Goal: Use online tool/utility: Utilize a website feature to perform a specific function

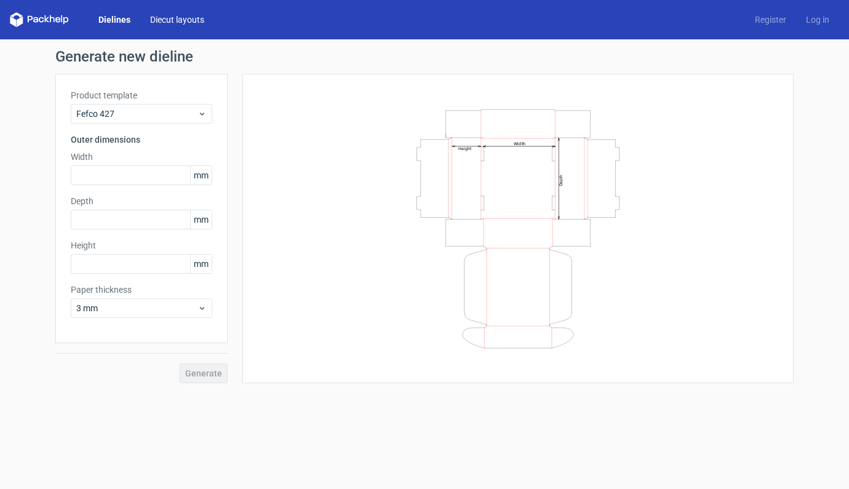
click at [178, 18] on link "Diecut layouts" at bounding box center [177, 20] width 74 height 12
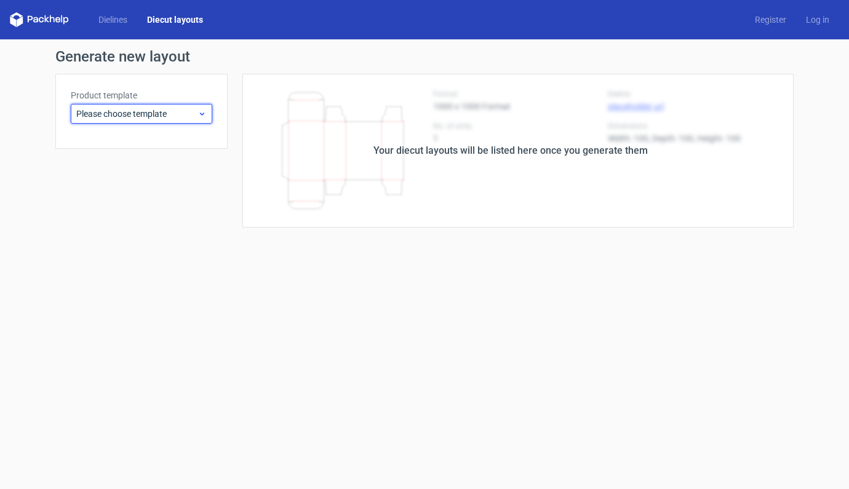
click at [198, 114] on icon at bounding box center [202, 114] width 9 height 10
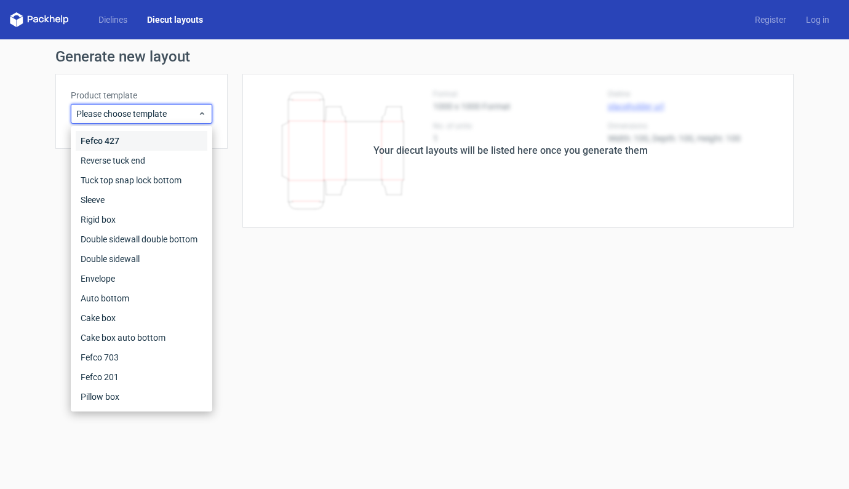
click at [109, 141] on div "Fefco 427" at bounding box center [142, 141] width 132 height 20
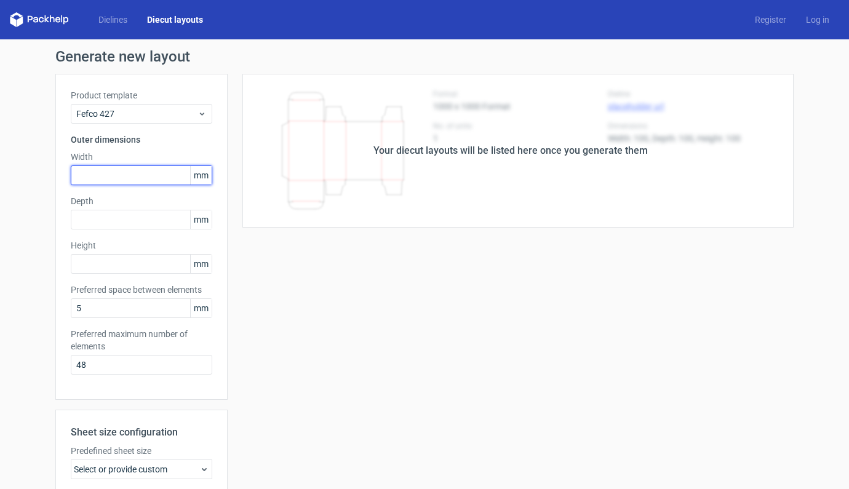
click at [128, 180] on input "text" at bounding box center [142, 176] width 142 height 20
type input "96"
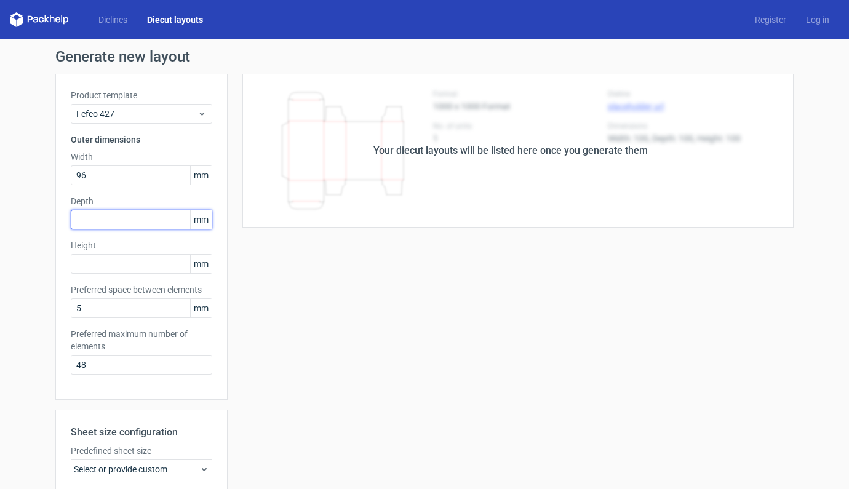
click at [141, 219] on input "text" at bounding box center [142, 220] width 142 height 20
type input "290"
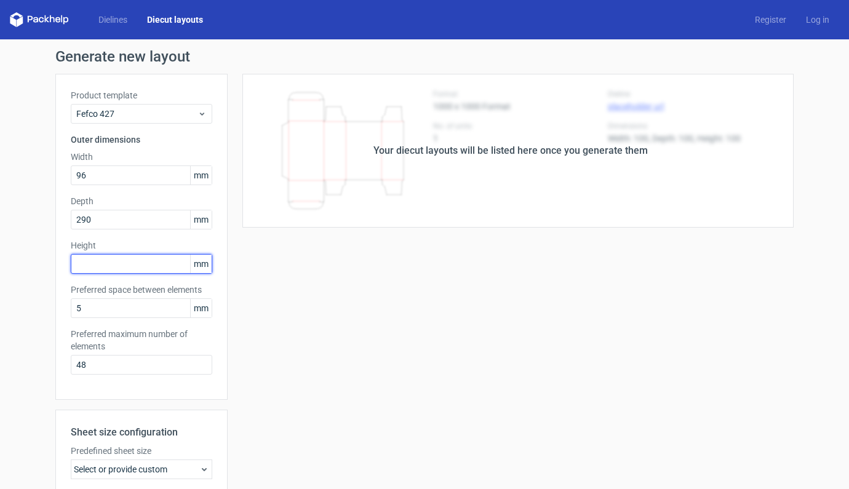
click at [110, 269] on input "text" at bounding box center [142, 264] width 142 height 20
type input "120"
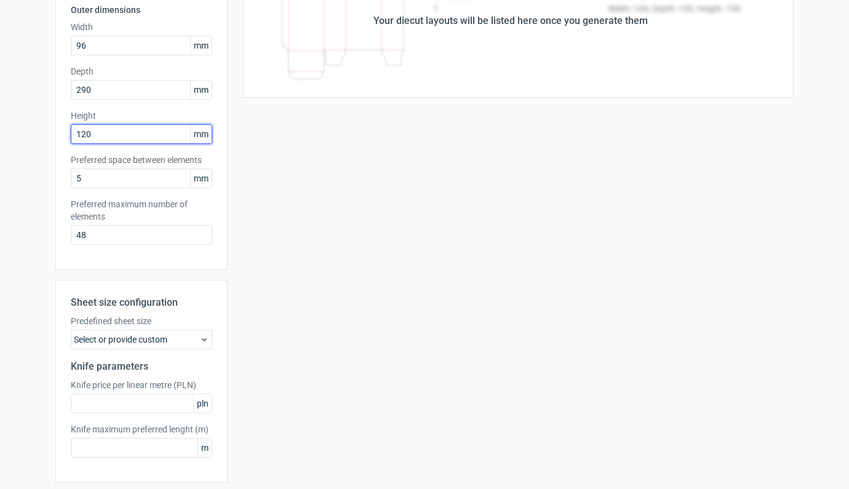
scroll to position [174, 0]
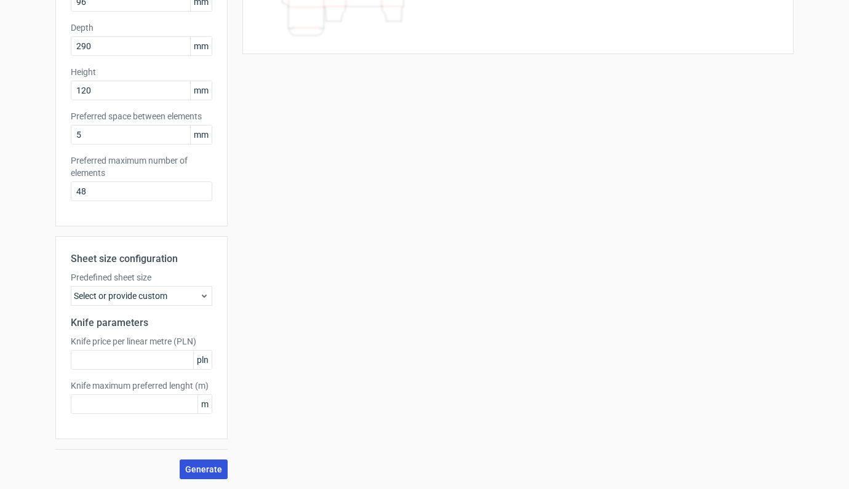
click at [199, 473] on span "Generate" at bounding box center [203, 469] width 37 height 9
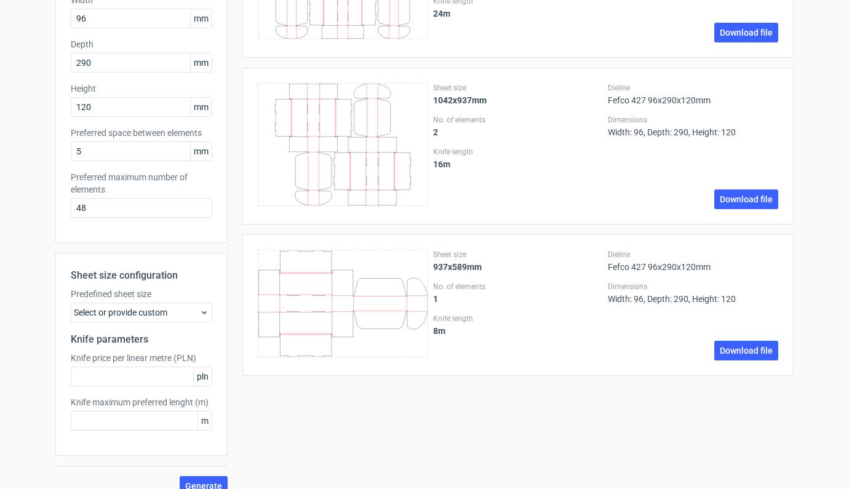
scroll to position [137, 0]
